Goal: Ask a question

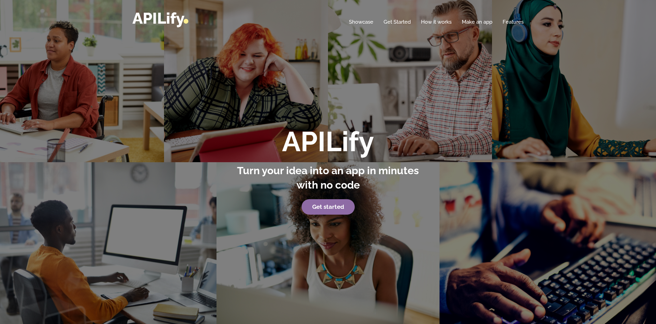
click at [337, 209] on strong "Get started" at bounding box center [328, 206] width 32 height 7
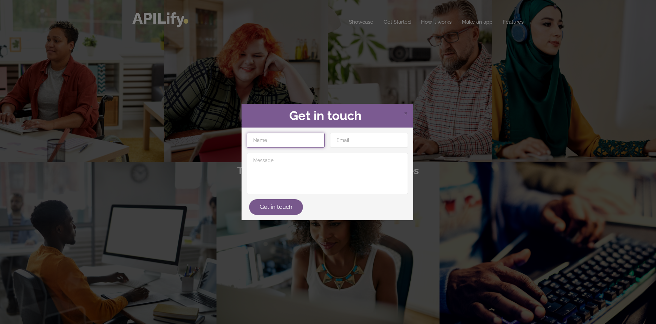
click at [268, 147] on input "text" at bounding box center [286, 140] width 78 height 15
type input "yahya"
click at [368, 148] on input "email" at bounding box center [369, 140] width 78 height 15
type input "deadfearandcashyt@gmail.com"
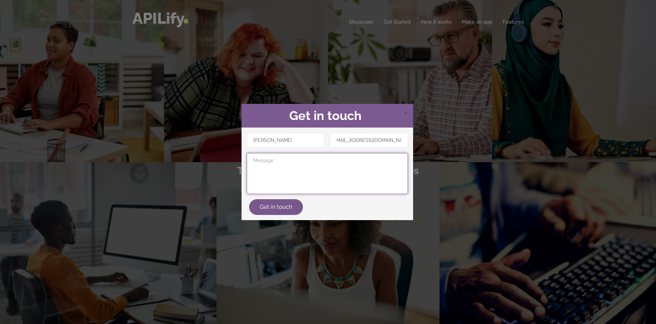
scroll to position [0, 0]
click at [271, 173] on textarea at bounding box center [327, 173] width 161 height 41
click at [338, 161] on textarea "can you build me an app for my sweetbusiness" at bounding box center [327, 173] width 161 height 41
type textarea "can you build me an app for my sweet business"
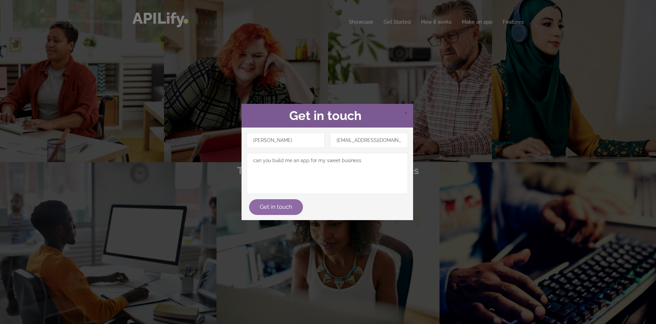
click at [279, 208] on button "Get in touch" at bounding box center [276, 207] width 54 height 16
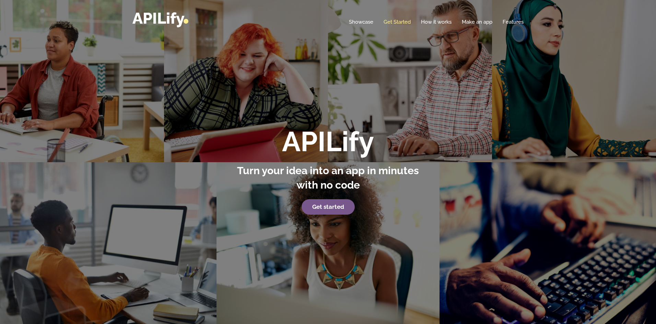
click at [389, 23] on link "Get Started" at bounding box center [397, 22] width 27 height 7
click at [330, 208] on strong "Get started" at bounding box center [328, 206] width 32 height 7
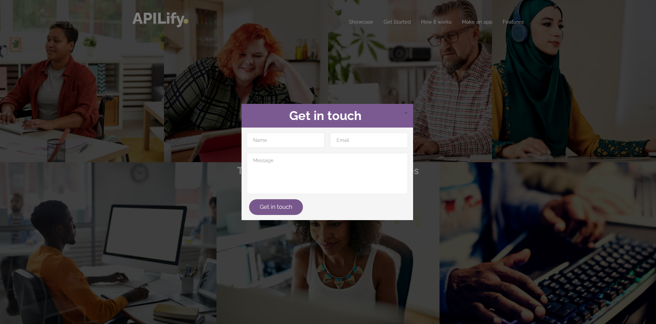
click at [399, 114] on h2 "Get in touch" at bounding box center [327, 116] width 161 height 14
click at [403, 113] on h2 "Get in touch" at bounding box center [327, 116] width 161 height 14
click at [404, 113] on span "×" at bounding box center [406, 112] width 4 height 10
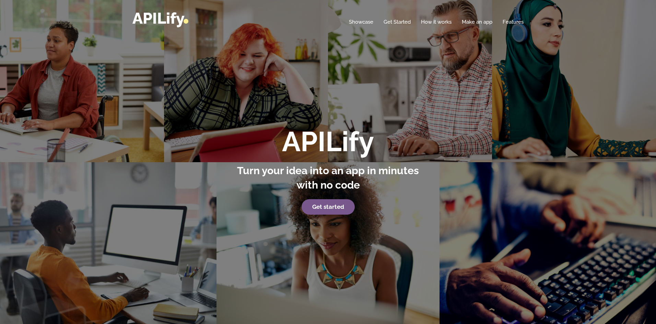
click at [395, 16] on div "Home Showcase Get Started How it works Make an app Features" at bounding box center [327, 18] width 391 height 15
click at [394, 21] on link "Get Started" at bounding box center [397, 22] width 27 height 7
click at [482, 23] on link "Make an app" at bounding box center [477, 22] width 31 height 7
click at [477, 21] on link "Make an app" at bounding box center [477, 22] width 31 height 7
